Goal: Information Seeking & Learning: Learn about a topic

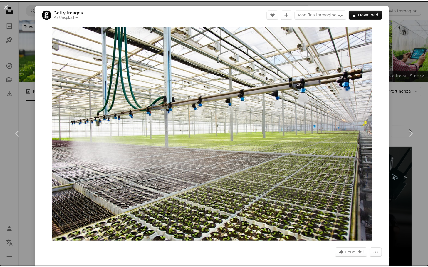
scroll to position [780, 0]
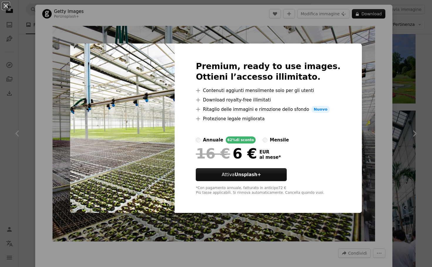
click at [384, 72] on div "An X shape Premium, ready to use images. Ottieni l’accesso illimitato. A plus s…" at bounding box center [216, 133] width 432 height 267
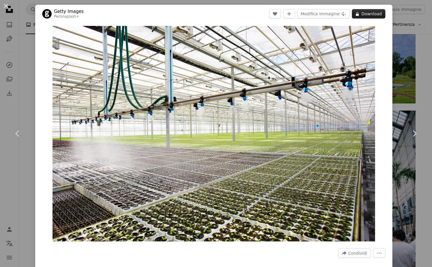
click at [371, 16] on button "A lock Download" at bounding box center [368, 13] width 33 height 9
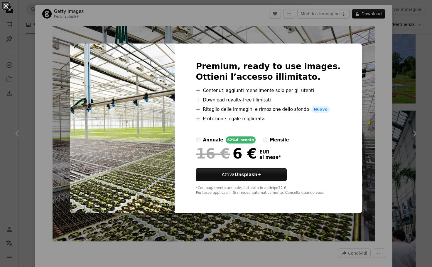
click at [377, 46] on div "An X shape Premium, ready to use images. Ottieni l’accesso illimitato. A plus s…" at bounding box center [216, 133] width 432 height 267
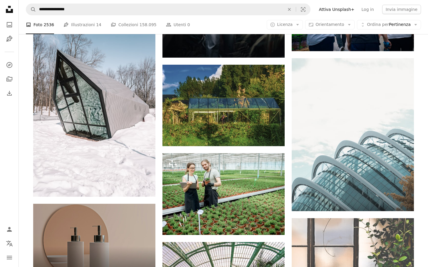
scroll to position [195, 0]
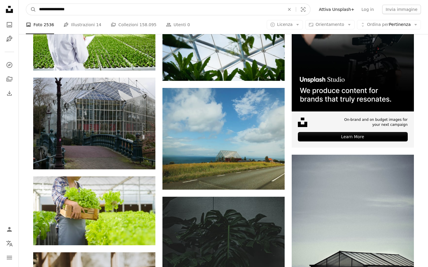
drag, startPoint x: 88, startPoint y: 10, endPoint x: 36, endPoint y: 2, distance: 53.5
click at [36, 2] on nav "**********" at bounding box center [223, 9] width 409 height 19
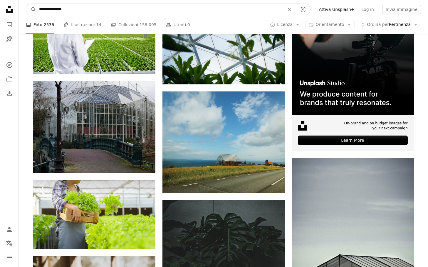
type input "**********"
click at [26, 4] on button "A magnifying glass" at bounding box center [31, 9] width 10 height 11
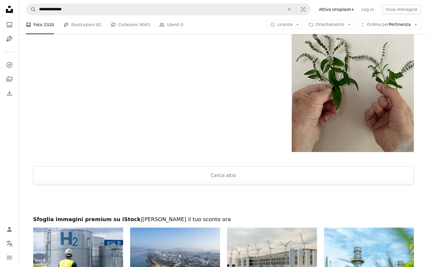
scroll to position [931, 0]
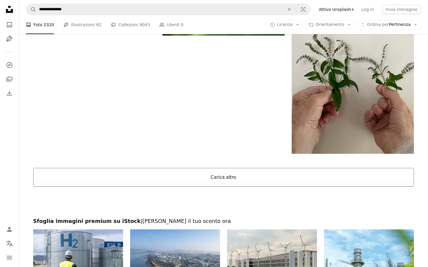
click at [222, 177] on button "Carica altro" at bounding box center [223, 177] width 381 height 19
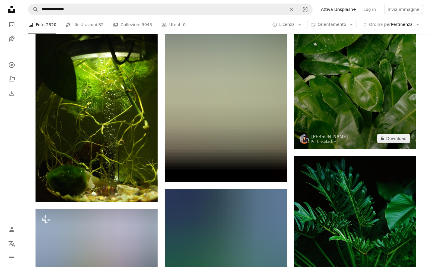
scroll to position [11088, 0]
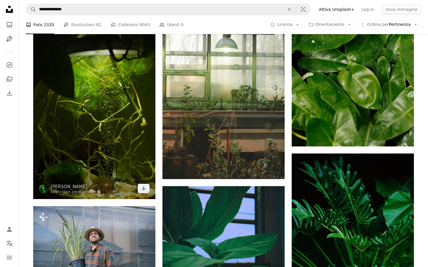
click at [127, 105] on img at bounding box center [94, 107] width 122 height 183
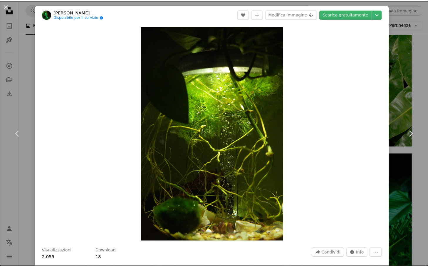
scroll to position [46, 0]
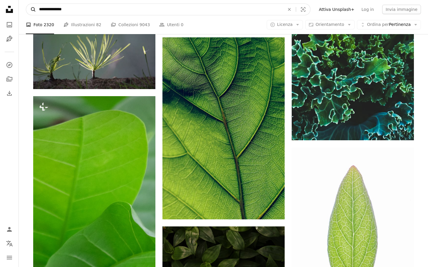
scroll to position [16345, 0]
drag, startPoint x: 79, startPoint y: 8, endPoint x: 35, endPoint y: 5, distance: 44.5
click at [32, 5] on form "**********" at bounding box center [168, 10] width 285 height 12
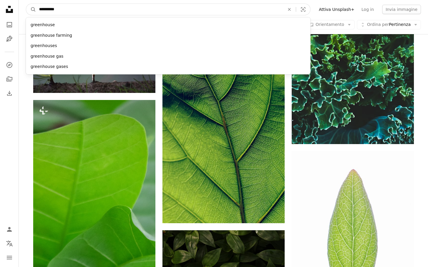
type input "**********"
click at [26, 4] on button "A magnifying glass" at bounding box center [31, 9] width 10 height 11
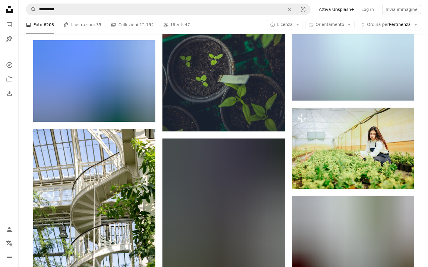
scroll to position [6599, 0]
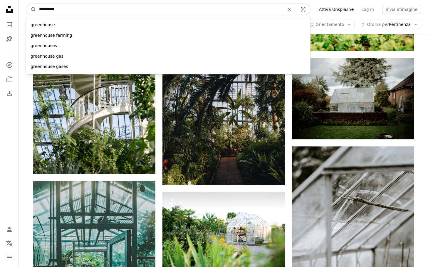
drag, startPoint x: 64, startPoint y: 12, endPoint x: 39, endPoint y: 11, distance: 25.0
click at [39, 11] on input "**********" at bounding box center [159, 9] width 247 height 11
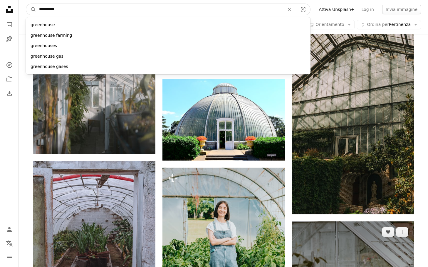
scroll to position [7010, 0]
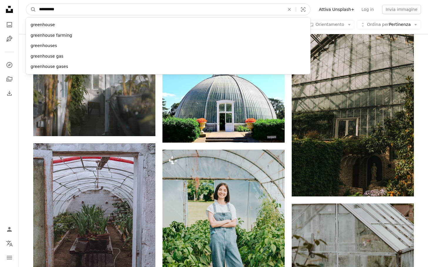
type input "*"
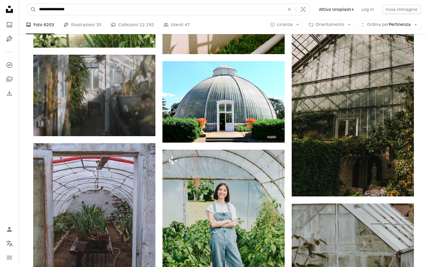
type input "**********"
click at [26, 4] on button "A magnifying glass" at bounding box center [31, 9] width 10 height 11
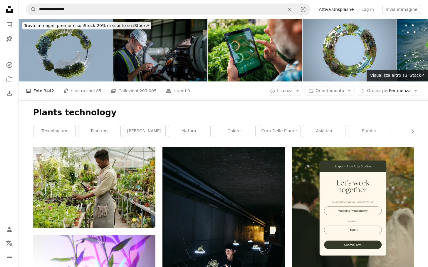
click at [270, 46] on img at bounding box center [255, 50] width 94 height 63
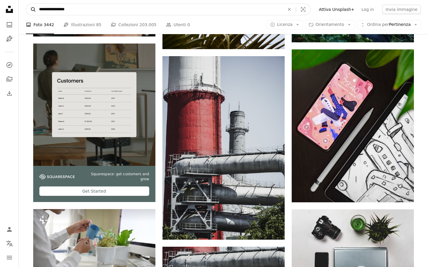
scroll to position [1076, 0]
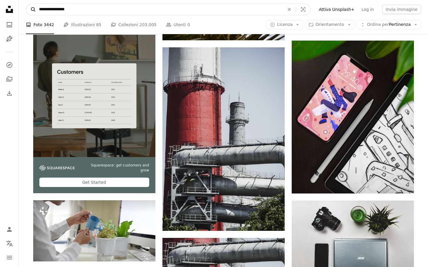
drag, startPoint x: 72, startPoint y: 11, endPoint x: 30, endPoint y: 9, distance: 42.6
click at [30, 9] on form "**********" at bounding box center [168, 10] width 285 height 12
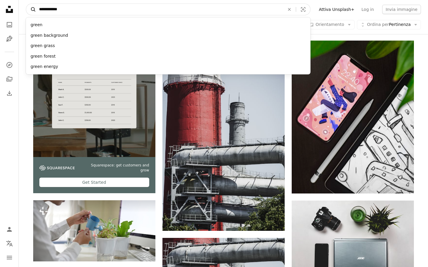
type input "**********"
click at [26, 4] on button "A magnifying glass" at bounding box center [31, 9] width 10 height 11
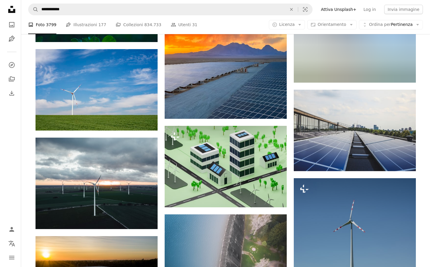
scroll to position [5238, 0]
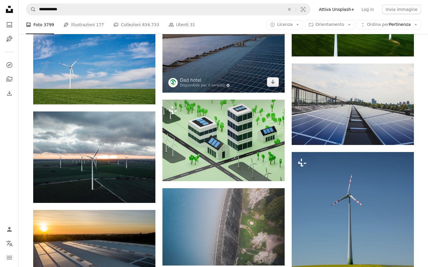
click at [259, 55] on img at bounding box center [223, 47] width 122 height 92
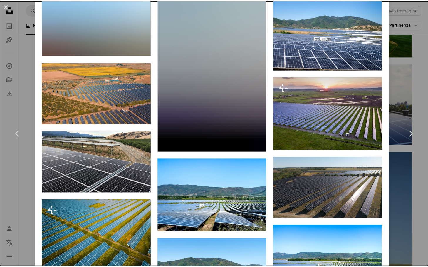
scroll to position [893, 0]
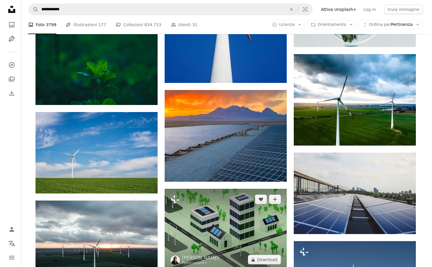
scroll to position [5146, 0]
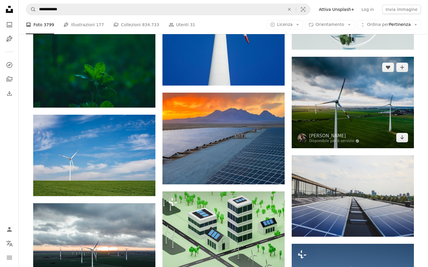
click at [334, 96] on img at bounding box center [353, 102] width 122 height 91
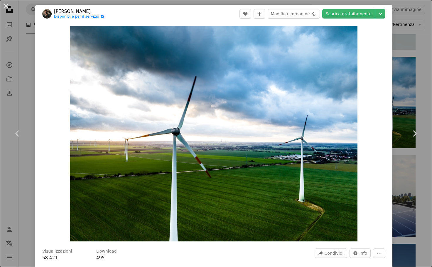
click at [22, 55] on div "An X shape Chevron left Chevron right [PERSON_NAME] Disponibile per il servizio…" at bounding box center [216, 133] width 432 height 267
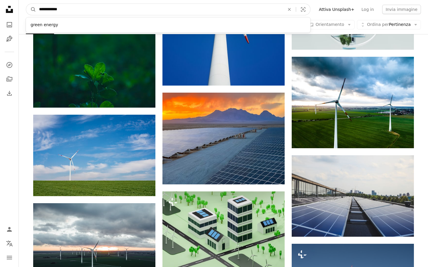
drag, startPoint x: 73, startPoint y: 11, endPoint x: 52, endPoint y: 9, distance: 20.6
click at [52, 9] on input "**********" at bounding box center [159, 9] width 247 height 11
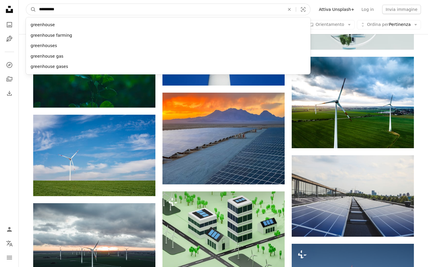
type input "**********"
click at [26, 4] on button "A magnifying glass" at bounding box center [31, 9] width 10 height 11
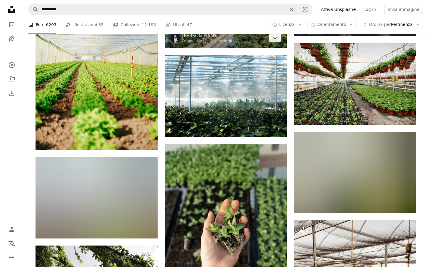
scroll to position [402, 0]
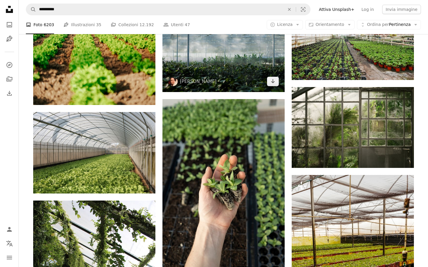
click at [262, 50] on img at bounding box center [223, 51] width 122 height 81
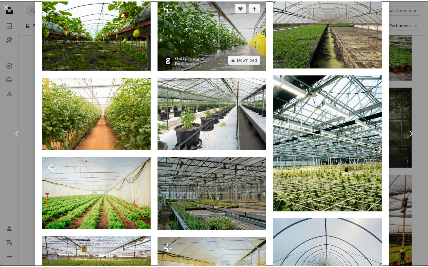
scroll to position [743, 0]
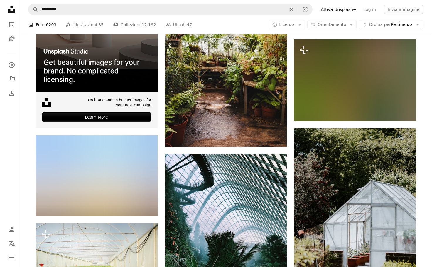
scroll to position [1164, 0]
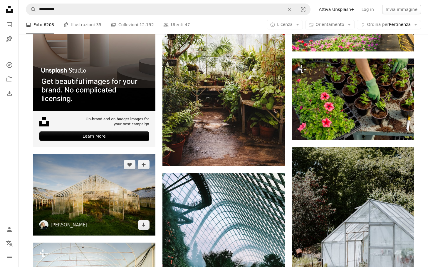
click at [133, 191] on img at bounding box center [94, 194] width 122 height 81
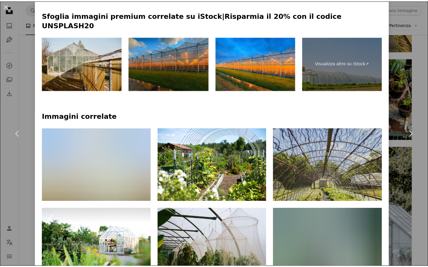
scroll to position [377, 0]
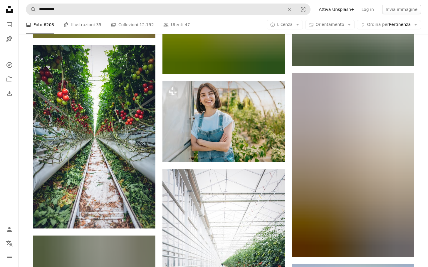
scroll to position [1835, 0]
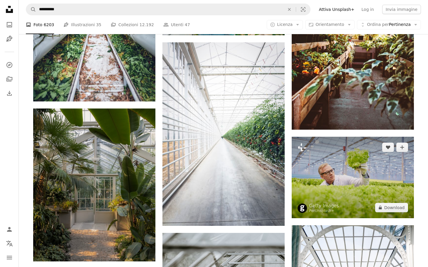
click at [334, 161] on img at bounding box center [353, 177] width 122 height 81
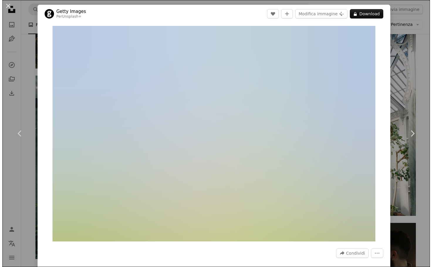
scroll to position [2426, 0]
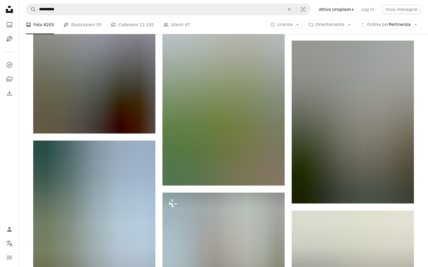
scroll to position [7375, 0]
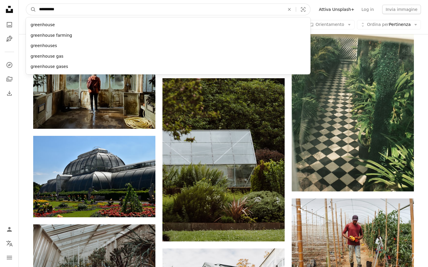
drag, startPoint x: 85, startPoint y: 13, endPoint x: 36, endPoint y: 7, distance: 49.1
click at [37, 6] on input "**********" at bounding box center [159, 9] width 247 height 11
type input "******"
click at [26, 4] on button "A magnifying glass" at bounding box center [31, 9] width 10 height 11
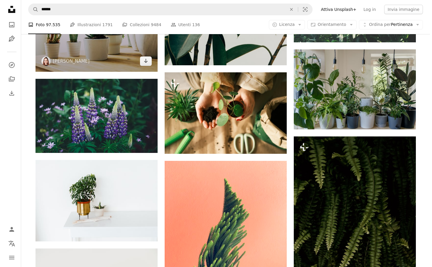
scroll to position [2807, 0]
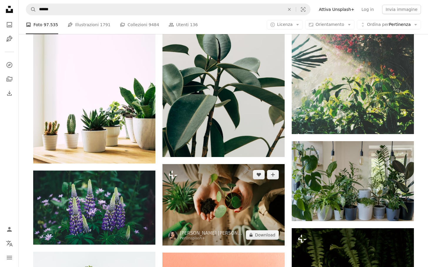
click at [193, 184] on img at bounding box center [223, 204] width 122 height 81
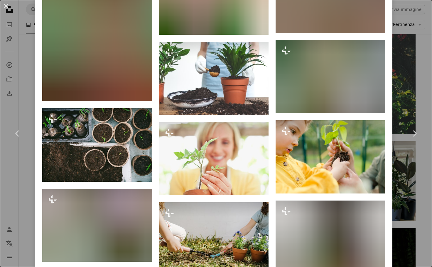
scroll to position [2768, 0]
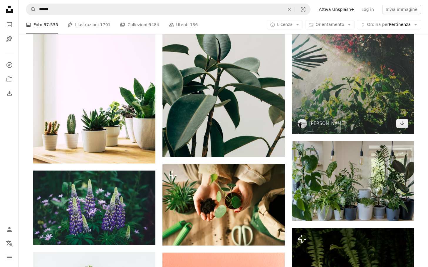
click at [320, 107] on img at bounding box center [353, 52] width 122 height 163
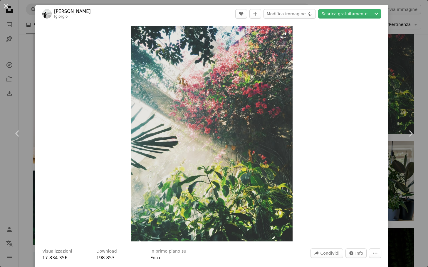
click at [263, 175] on img "Ingrandisci questa immagine" at bounding box center [211, 133] width 161 height 215
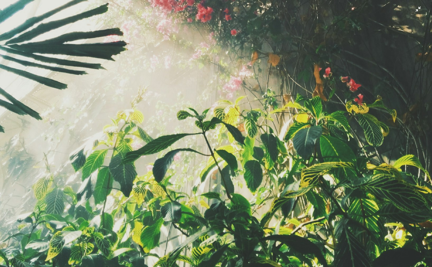
scroll to position [304, 0]
